Goal: Task Accomplishment & Management: Complete application form

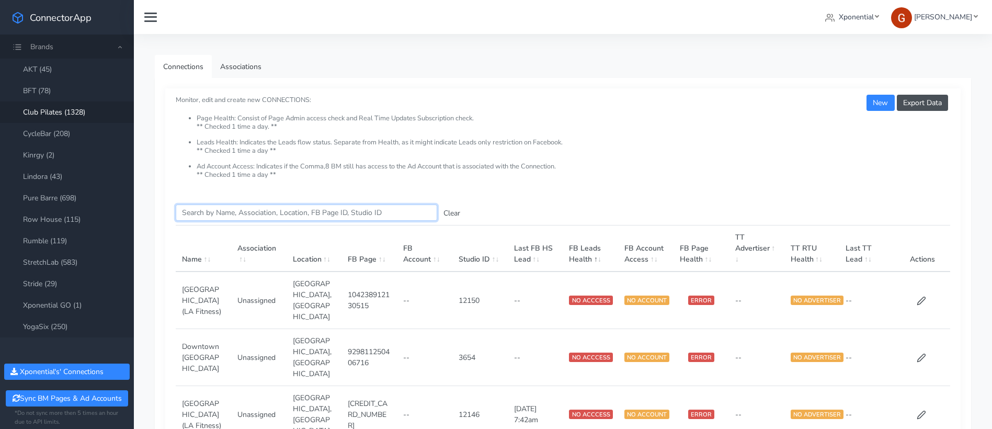
click at [229, 209] on input "Search this table" at bounding box center [306, 212] width 261 height 16
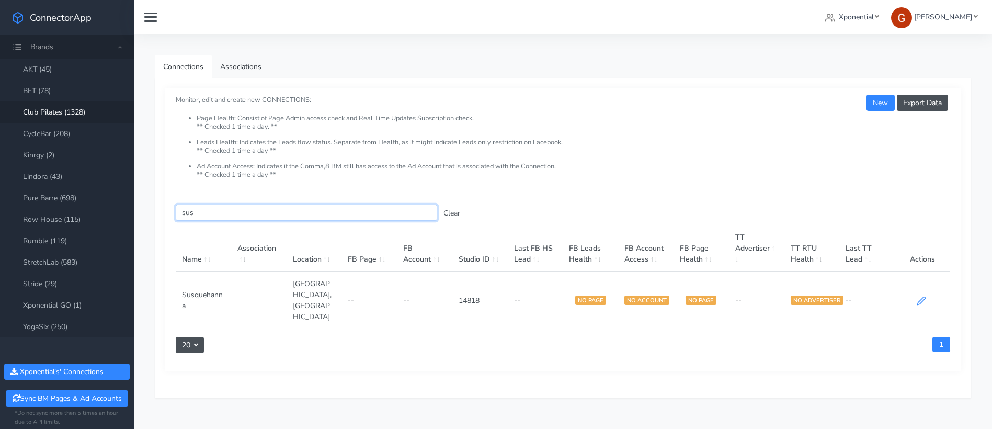
type input "sus"
click at [923, 296] on icon at bounding box center [921, 300] width 9 height 9
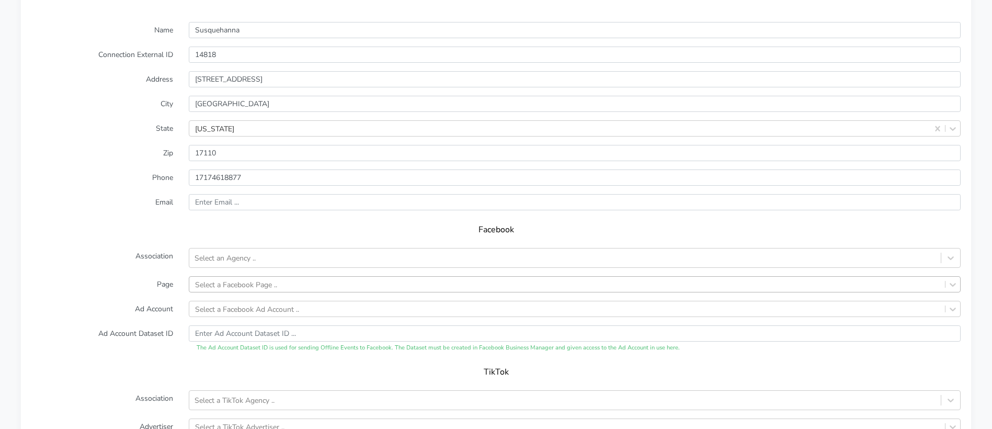
click at [221, 290] on div "Select a Facebook Page .." at bounding box center [575, 284] width 772 height 16
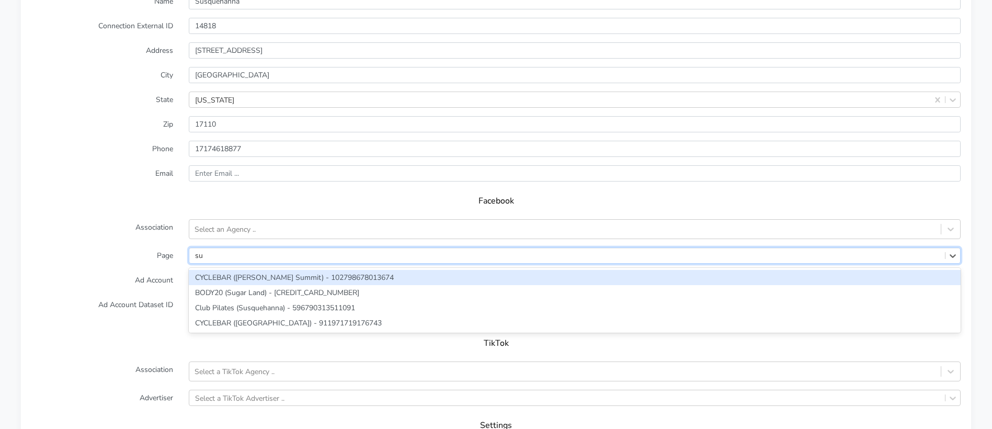
type input "sus"
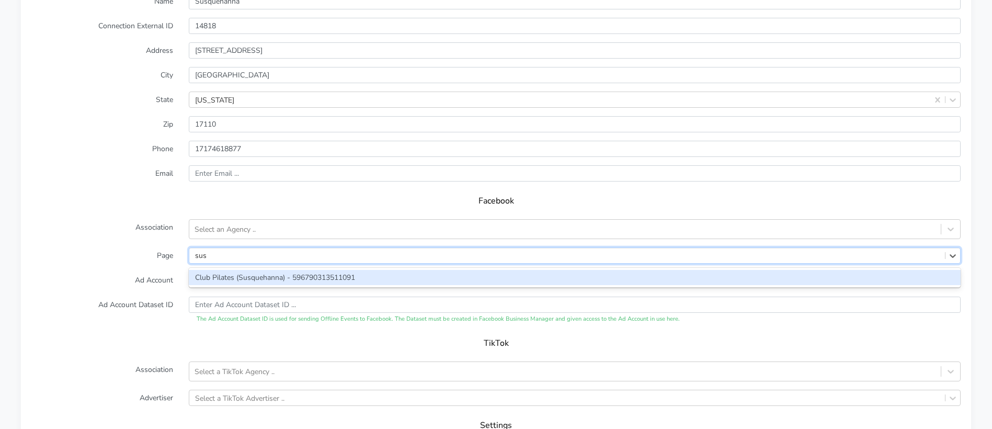
click at [197, 274] on div "Club Pilates (Susquehanna) - 596790313511091" at bounding box center [575, 277] width 772 height 15
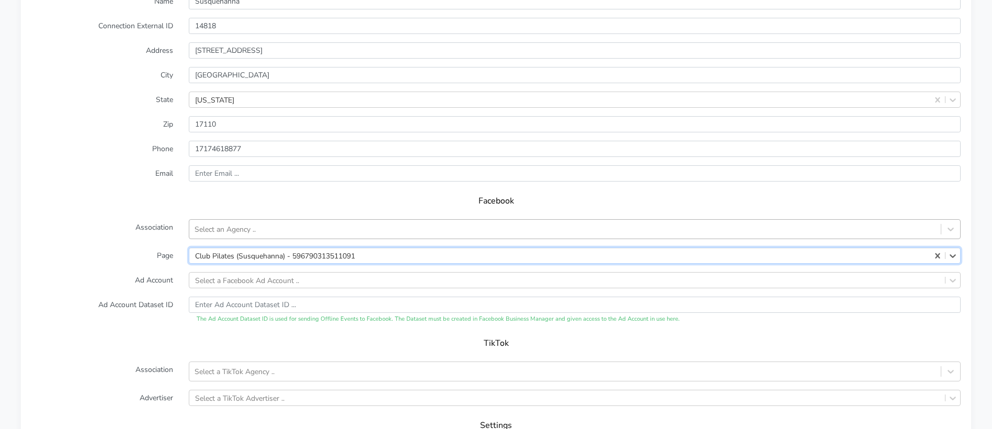
click at [214, 224] on div "Select an Agency .." at bounding box center [225, 229] width 61 height 11
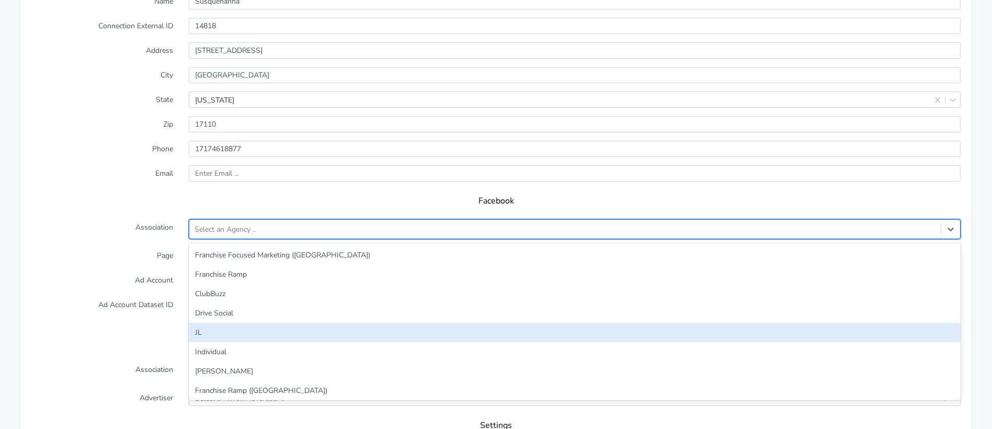
click at [215, 334] on div "JL" at bounding box center [575, 332] width 772 height 19
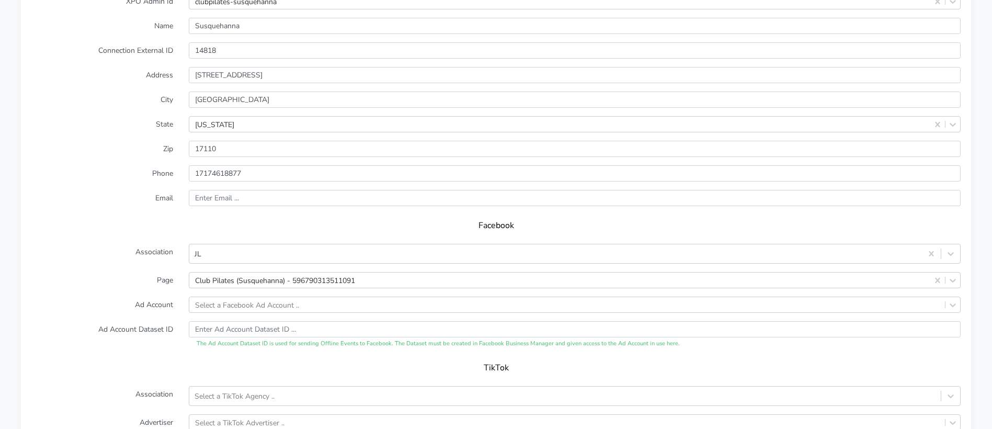
scroll to position [859, 0]
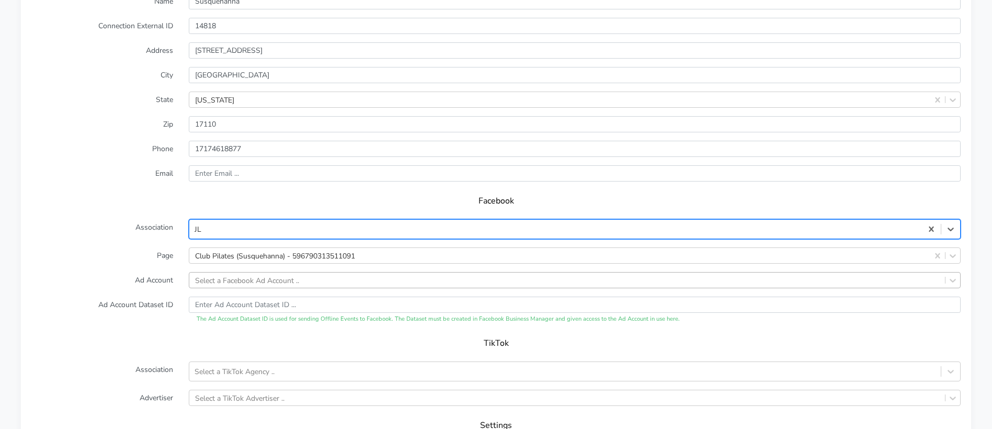
click at [218, 277] on div "Select a Facebook Ad Account .." at bounding box center [575, 280] width 772 height 16
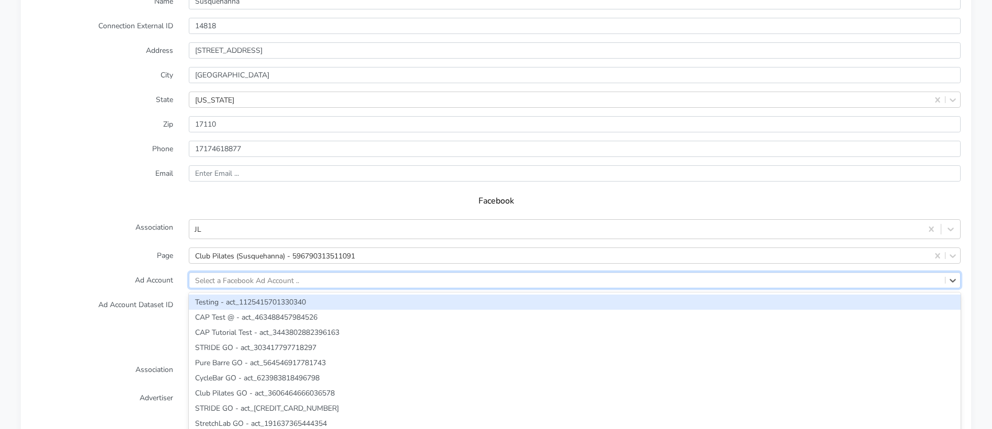
scroll to position [883, 0]
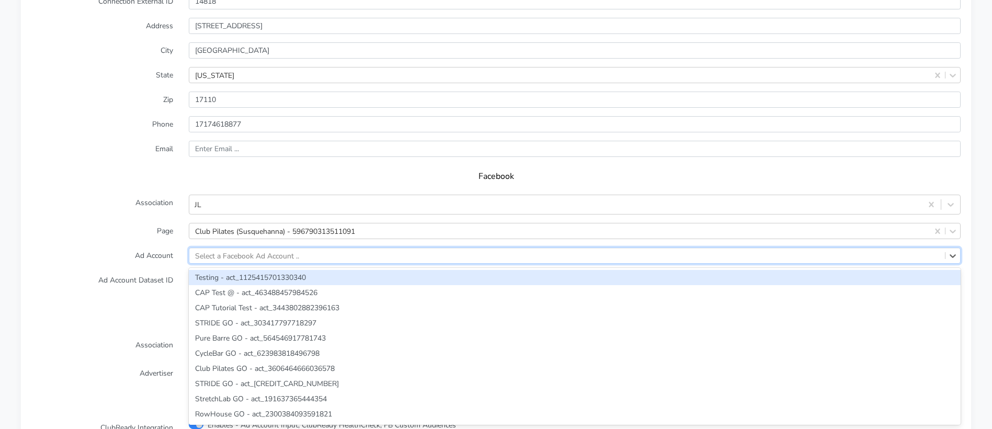
paste input "3642860862451323"
type input "3642860862451323"
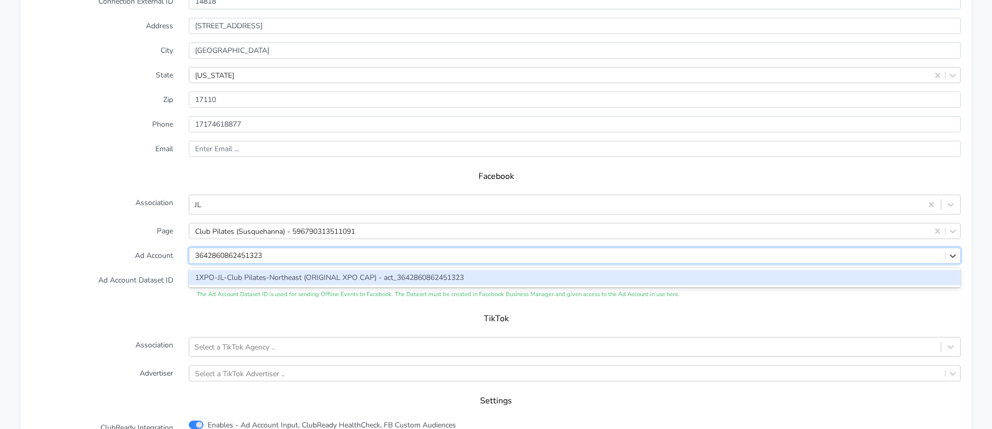
click at [278, 271] on div "1XPO-JL-Club Pilates-Northeast (ORIGINAL XPO CAP) - act_3642860862451323" at bounding box center [575, 277] width 772 height 15
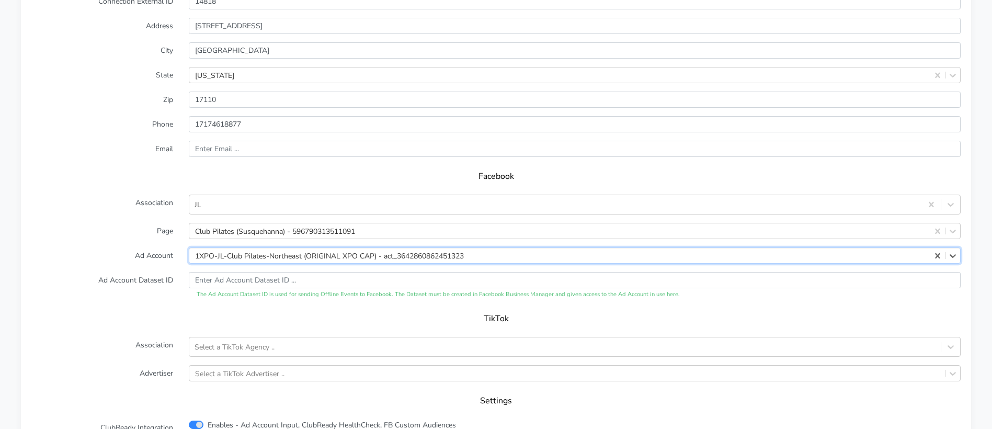
click at [115, 262] on label "Ad Account" at bounding box center [102, 255] width 157 height 16
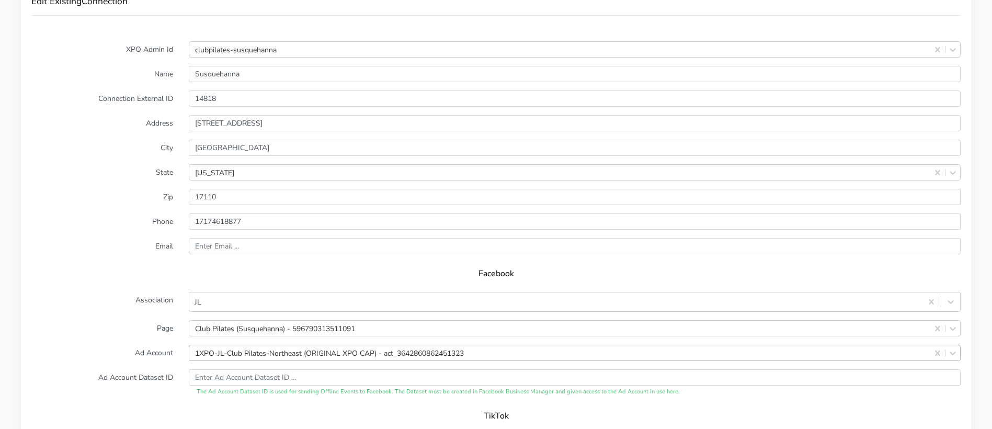
scroll to position [784, 0]
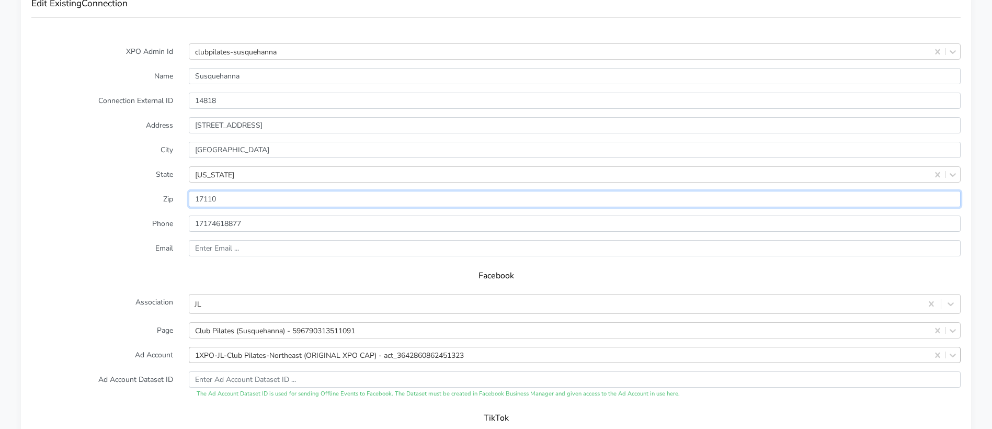
click at [204, 197] on input "input" at bounding box center [575, 199] width 772 height 16
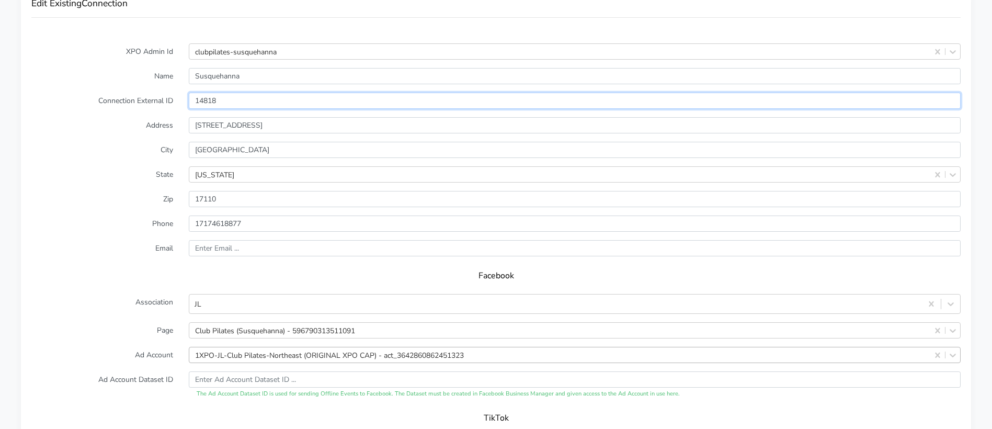
click at [206, 95] on input "14818" at bounding box center [575, 101] width 772 height 16
